Goal: Information Seeking & Learning: Understand process/instructions

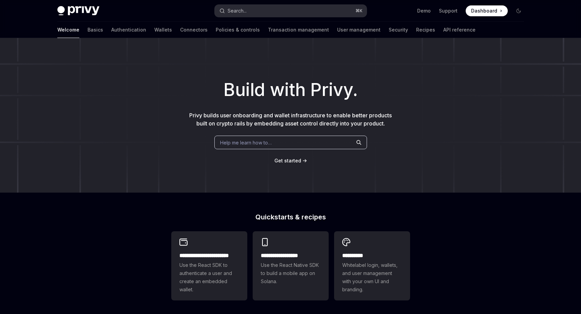
click at [278, 13] on button "Search... ⌘ K" at bounding box center [291, 11] width 152 height 12
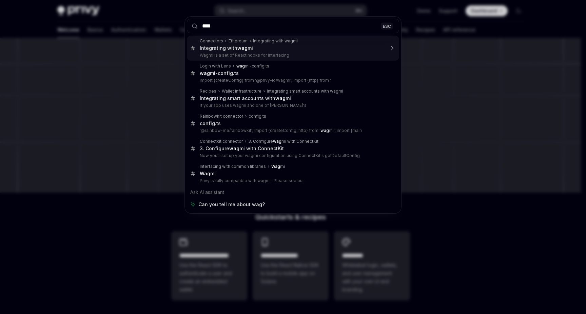
type input "*****"
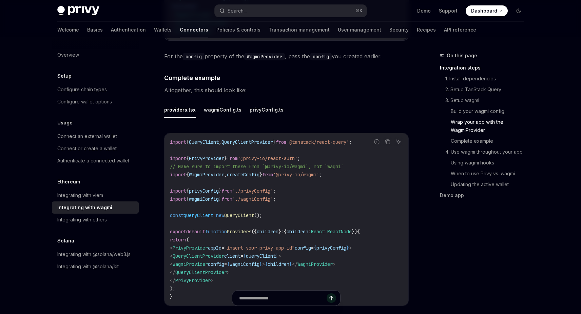
scroll to position [1185, 0]
click at [231, 110] on button "wagmiConfig.ts" at bounding box center [223, 110] width 38 height 16
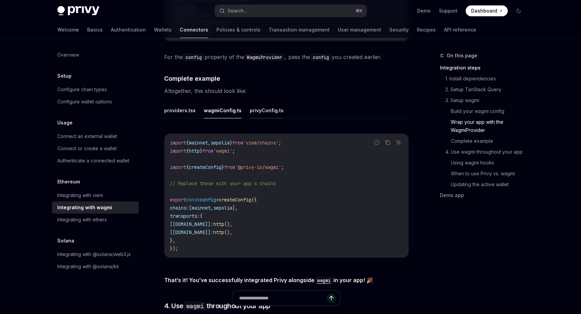
click at [250, 106] on button "privyConfig.ts" at bounding box center [267, 110] width 34 height 16
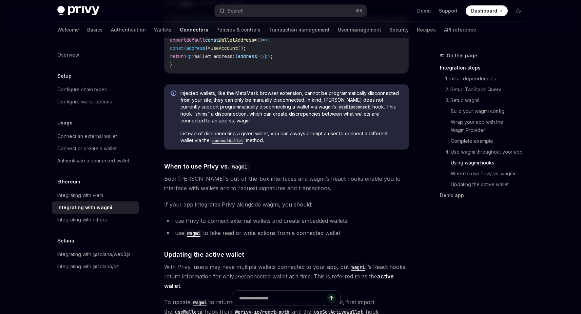
scroll to position [1553, 0]
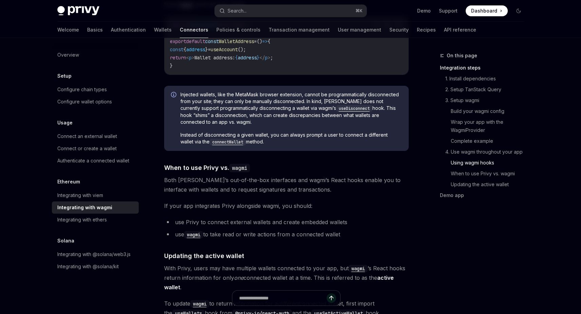
click at [213, 139] on code "connectWallet" at bounding box center [228, 142] width 36 height 7
type textarea "*"
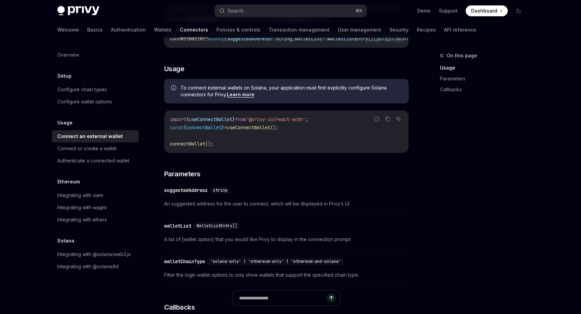
scroll to position [146, 0]
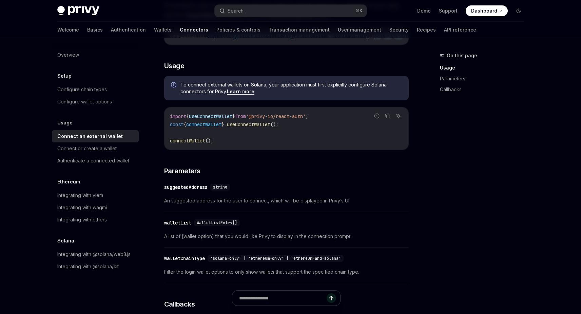
click at [229, 119] on span "useConnectWallet" at bounding box center [210, 116] width 43 height 6
click at [299, 130] on code "import { useConnectWallet } from '@privy-io/react-auth' ; const { connectWallet…" at bounding box center [286, 128] width 233 height 33
drag, startPoint x: 325, startPoint y: 120, endPoint x: 168, endPoint y: 119, distance: 157.0
click at [168, 119] on div "import { useConnectWallet } from '@privy-io/react-auth' ; const { connectWallet…" at bounding box center [286, 129] width 244 height 42
copy span "import { useConnectWallet } from '@privy-io/react-auth' ;"
